Goal: Information Seeking & Learning: Understand process/instructions

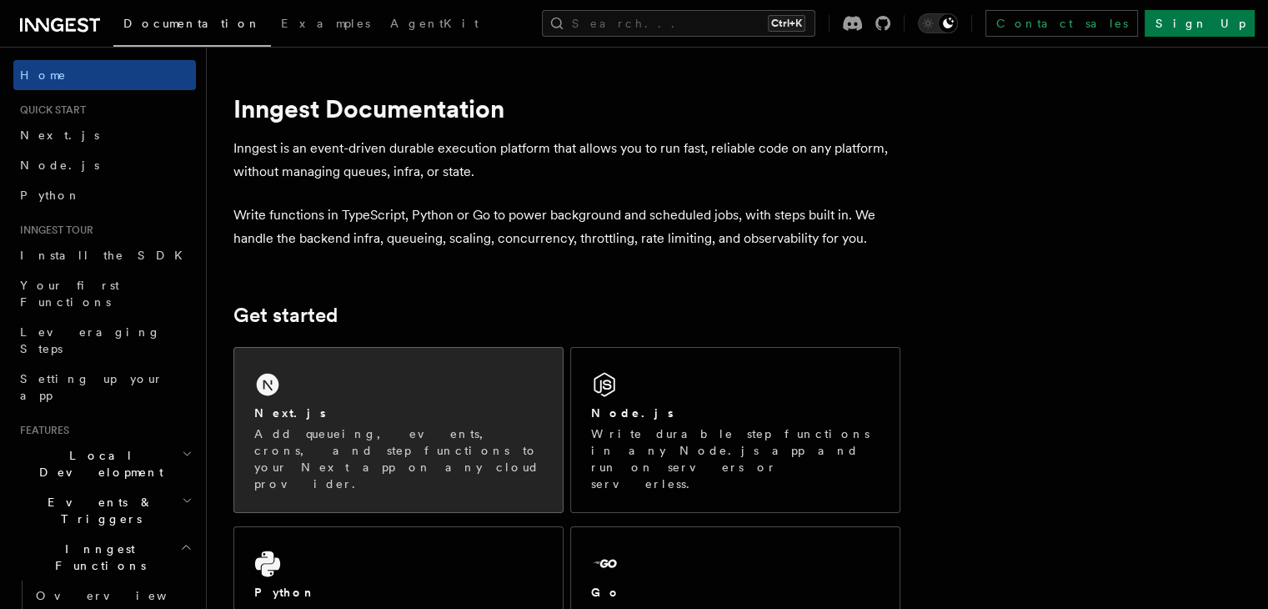
click at [430, 418] on div "Next.js" at bounding box center [398, 413] width 288 height 18
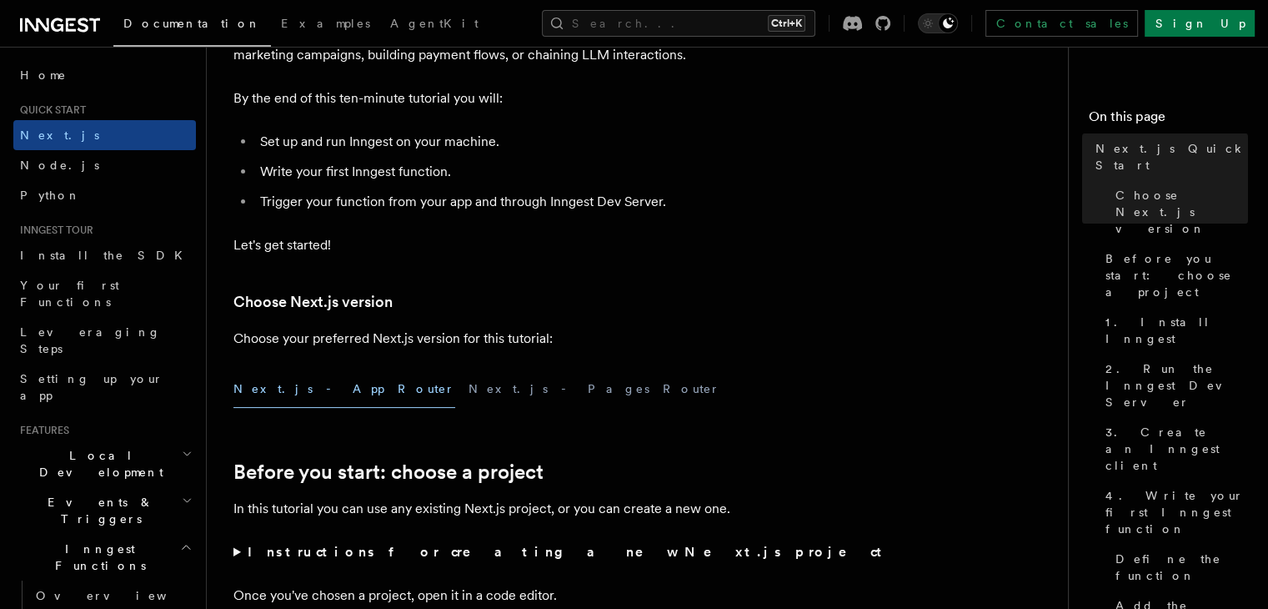
scroll to position [210, 0]
click at [307, 370] on button "Next.js - App Router" at bounding box center [344, 389] width 222 height 38
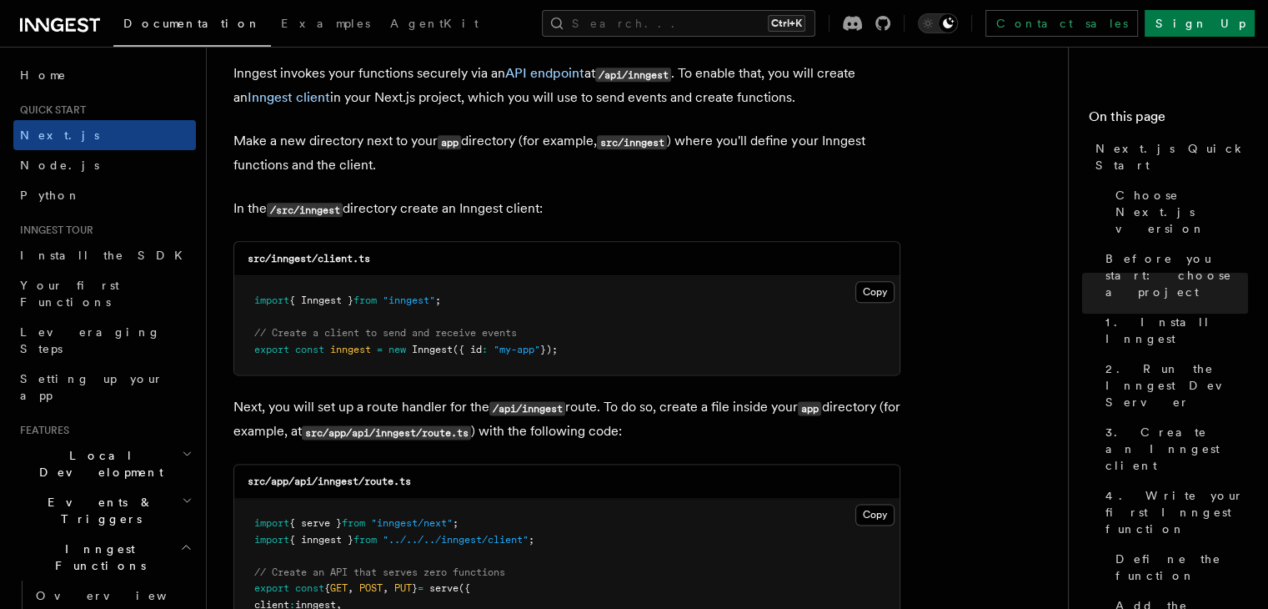
scroll to position [2044, 0]
click at [879, 281] on button "Copy Copied" at bounding box center [874, 292] width 39 height 22
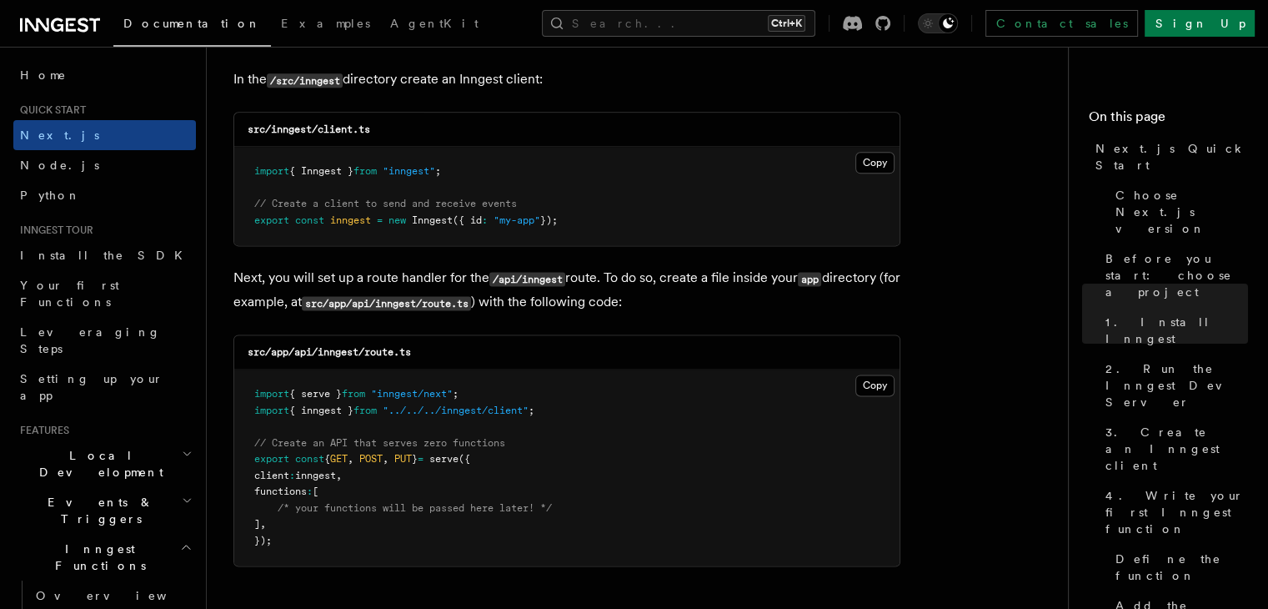
scroll to position [2286, 0]
